Goal: Information Seeking & Learning: Check status

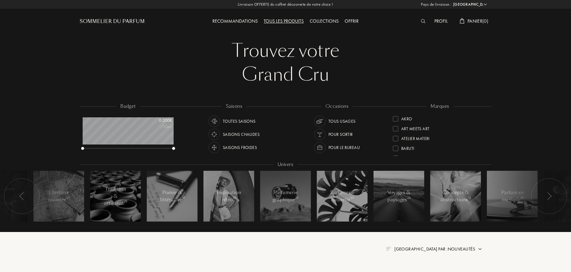
select select "FR"
click at [442, 23] on div "Profil" at bounding box center [440, 22] width 19 height 8
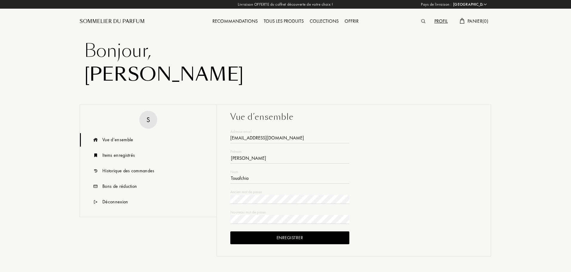
select select "FR"
type input "[EMAIL_ADDRESS][DOMAIN_NAME]"
click at [108, 161] on div "Items enregistrés" at bounding box center [148, 155] width 137 height 13
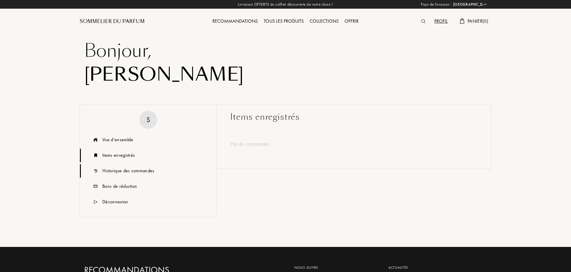
click at [107, 175] on div "Historique des commandes" at bounding box center [148, 170] width 137 height 13
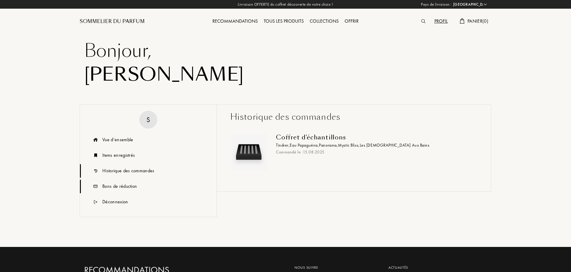
click at [106, 187] on div "Bons de réduction" at bounding box center [119, 186] width 35 height 7
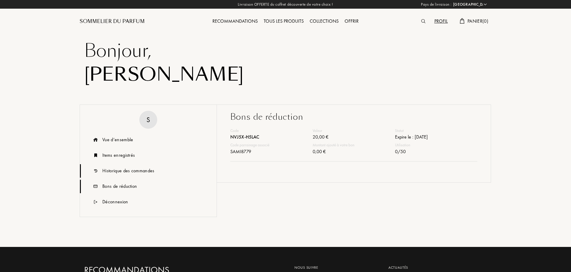
click at [110, 174] on div "Historique des commandes" at bounding box center [128, 170] width 52 height 7
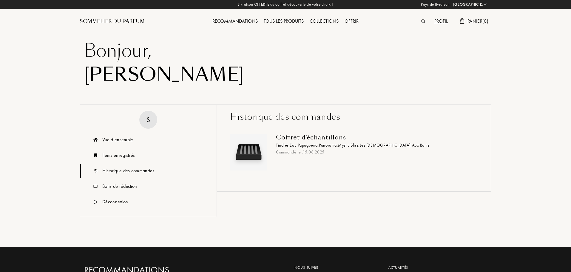
click at [285, 153] on div "Commandé le : 15 . 08 . 2025" at bounding box center [374, 152] width 197 height 6
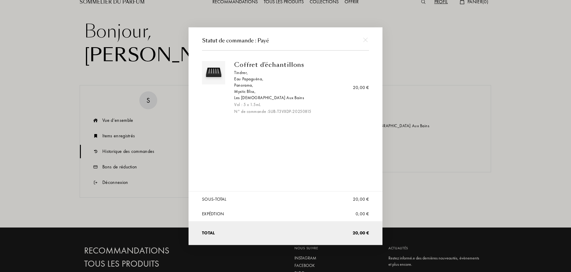
scroll to position [30, 0]
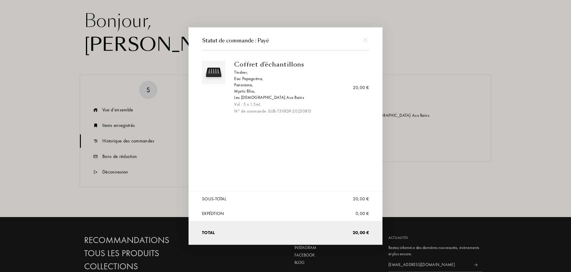
click at [267, 111] on div "N° de commande : SUB-T3VXDP-20250815" at bounding box center [299, 111] width 130 height 6
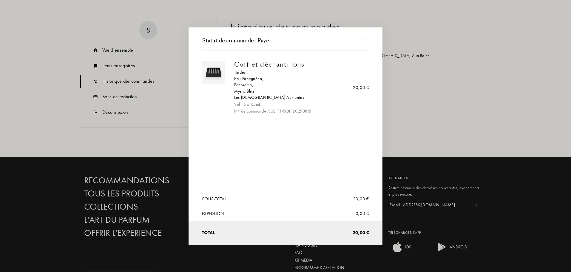
scroll to position [0, 0]
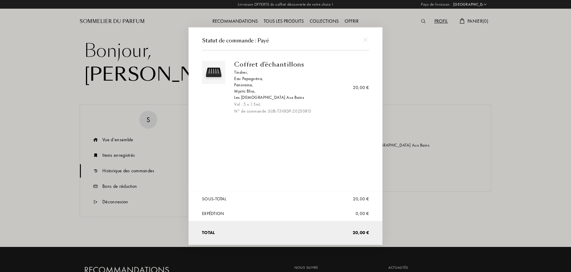
click at [273, 111] on div "N° de commande : SUB-T3VXDP-20250815" at bounding box center [299, 111] width 130 height 6
click at [368, 37] on div at bounding box center [365, 39] width 13 height 13
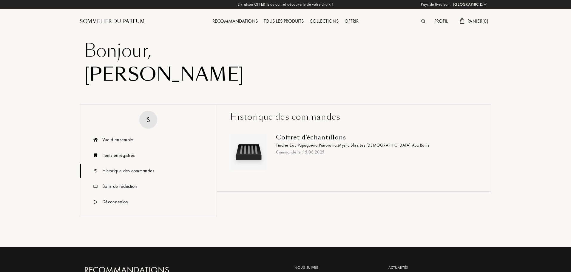
click at [488, 3] on div "Livraison OFFERTE du coffret découverte de votre choix ! [GEOGRAPHIC_DATA] : [G…" at bounding box center [285, 4] width 571 height 9
click at [485, 3] on select "[GEOGRAPHIC_DATA] [GEOGRAPHIC_DATA] [GEOGRAPHIC_DATA] [GEOGRAPHIC_DATA] [GEOGRA…" at bounding box center [470, 4] width 36 height 6
click at [376, 78] on div "[PERSON_NAME]" at bounding box center [285, 75] width 403 height 24
click at [96, 24] on div "Sommelier du Parfum" at bounding box center [112, 21] width 65 height 7
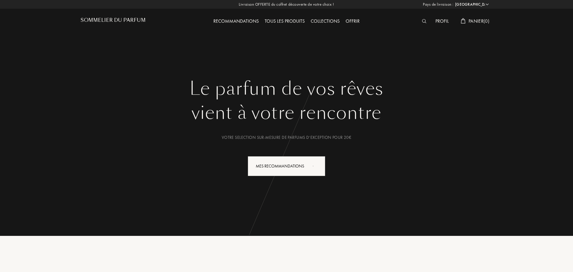
select select "FR"
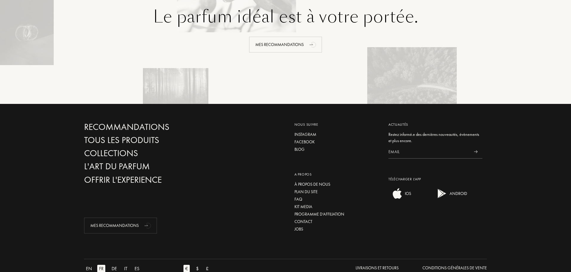
scroll to position [1365, 0]
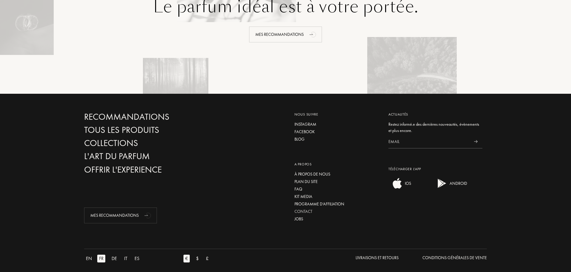
click at [297, 208] on div "Contact" at bounding box center [336, 211] width 85 height 6
click at [360, 254] on div "Livraisons et Retours" at bounding box center [377, 257] width 43 height 6
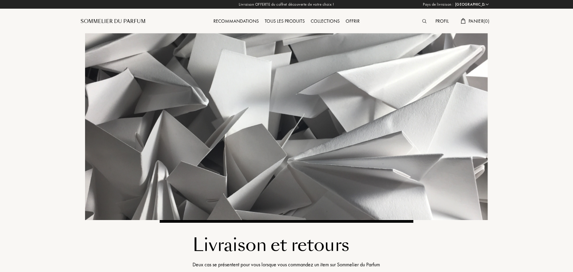
select select "FR"
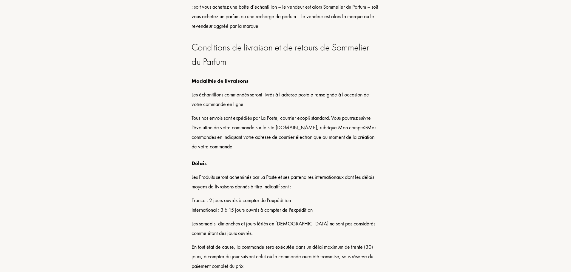
scroll to position [269, 0]
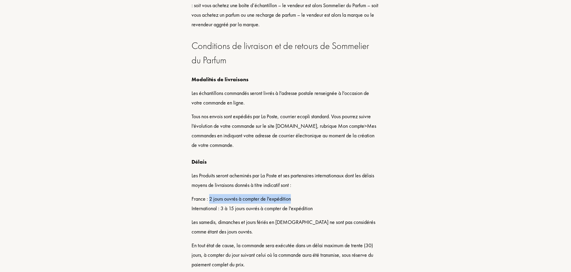
drag, startPoint x: 210, startPoint y: 200, endPoint x: 305, endPoint y: 199, distance: 94.9
click at [305, 199] on div "France : 2 jours ouvrés à compter de l'expédition International : 3 à 15 jours …" at bounding box center [286, 203] width 188 height 19
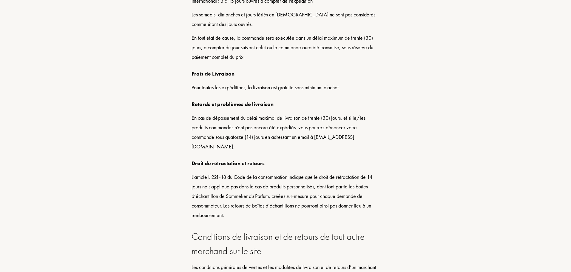
scroll to position [477, 0]
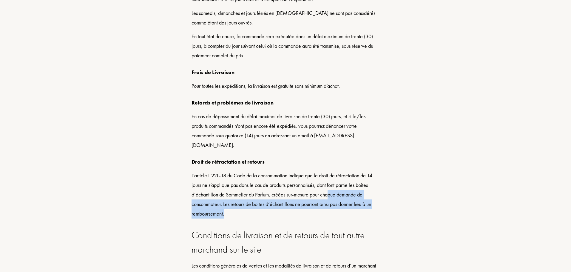
drag, startPoint x: 329, startPoint y: 192, endPoint x: 362, endPoint y: 217, distance: 41.1
click at [362, 217] on div "L'article L 221-18 du Code de la consommation indique que le droit de rétractat…" at bounding box center [286, 195] width 188 height 48
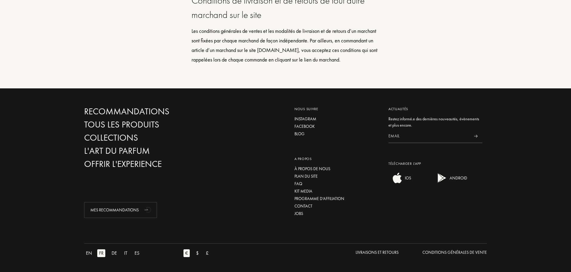
scroll to position [716, 0]
click at [296, 187] on div "FAQ" at bounding box center [336, 184] width 85 height 6
